Goal: Task Accomplishment & Management: Manage account settings

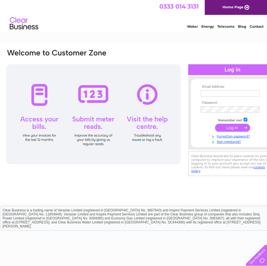
type input "ACCOUNTSPAYABLE@SHORTERMGROUP.COM"
click at [223, 125] on input "submit" at bounding box center [232, 128] width 35 height 8
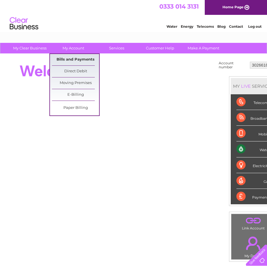
click at [84, 59] on link "Bills and Payments" at bounding box center [75, 59] width 47 height 11
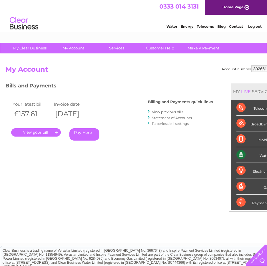
click at [45, 132] on link "." at bounding box center [36, 132] width 50 height 8
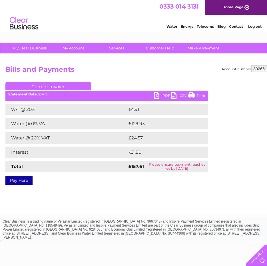
click at [158, 95] on link "PDF" at bounding box center [162, 96] width 17 height 8
